Goal: Information Seeking & Learning: Check status

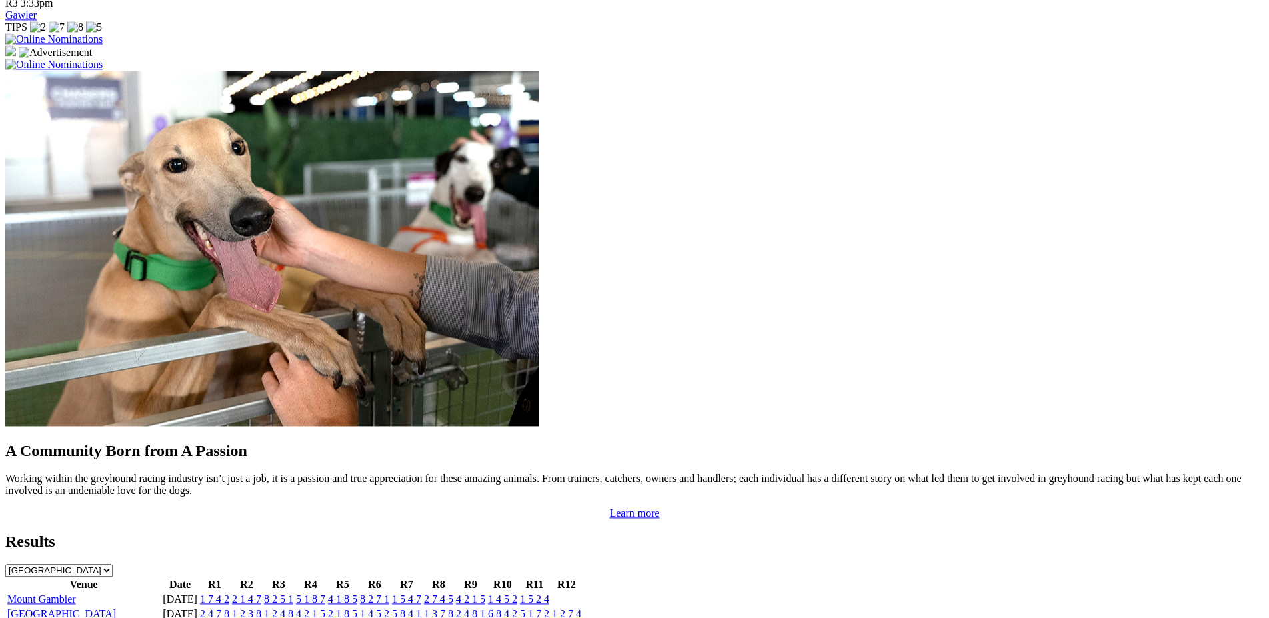
scroll to position [960, 0]
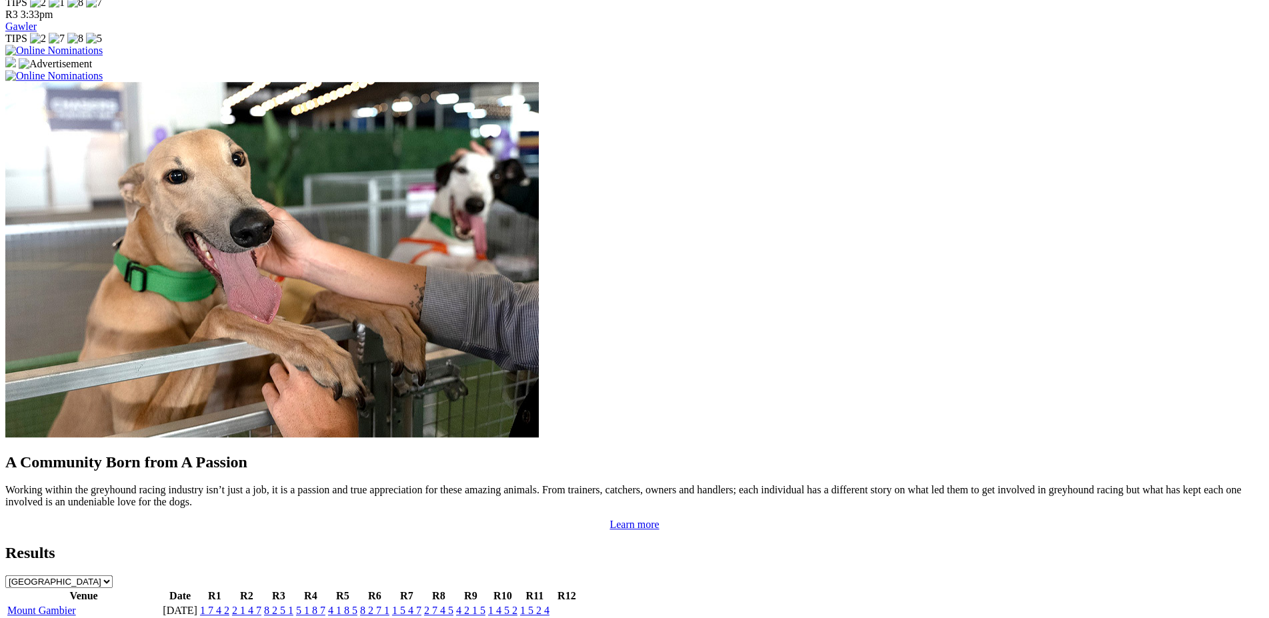
click at [582, 618] on link "1 2 7 4" at bounding box center [566, 625] width 29 height 11
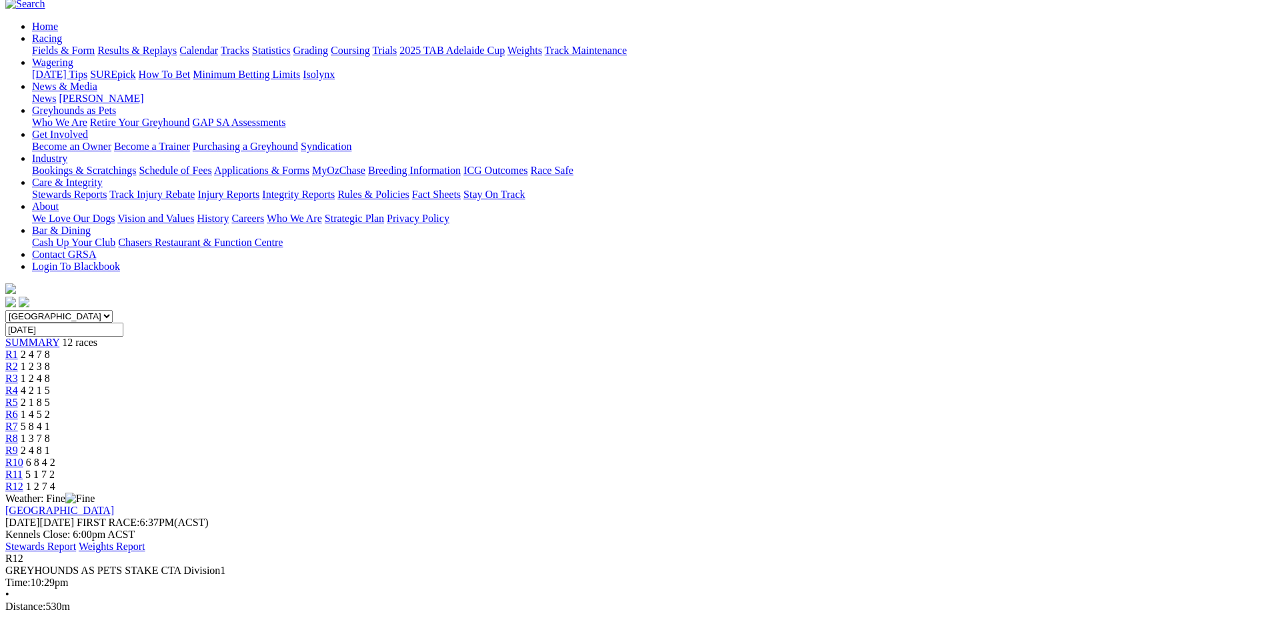
scroll to position [119, 0]
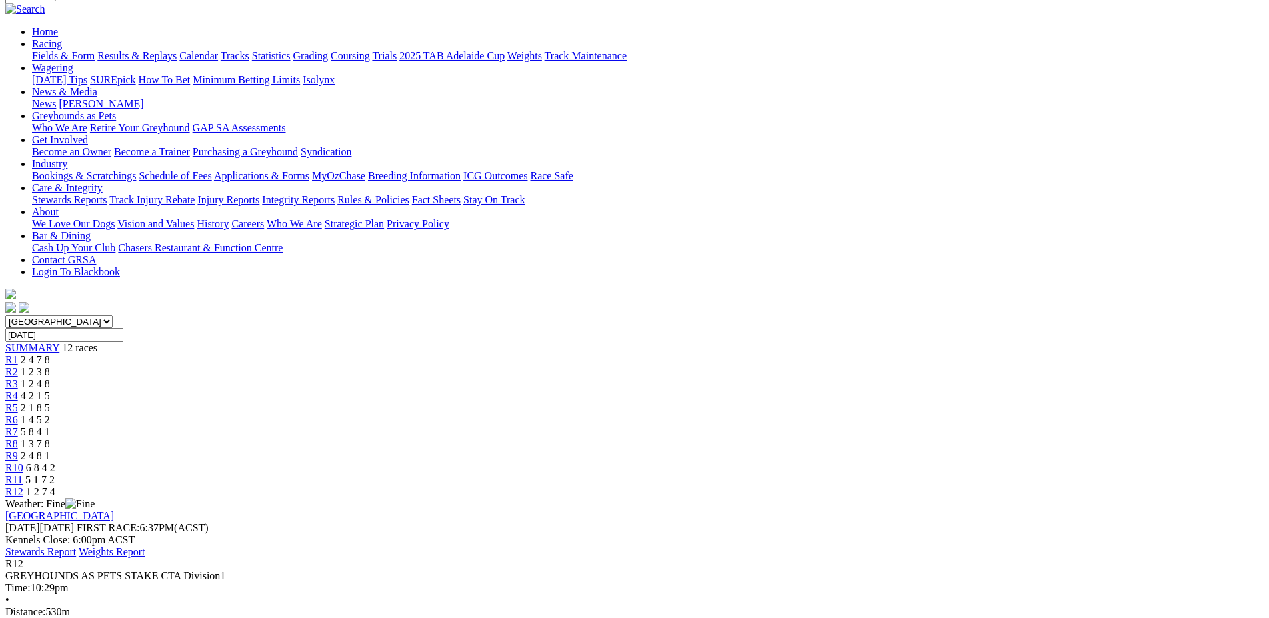
click at [23, 474] on span "R11" at bounding box center [13, 479] width 17 height 11
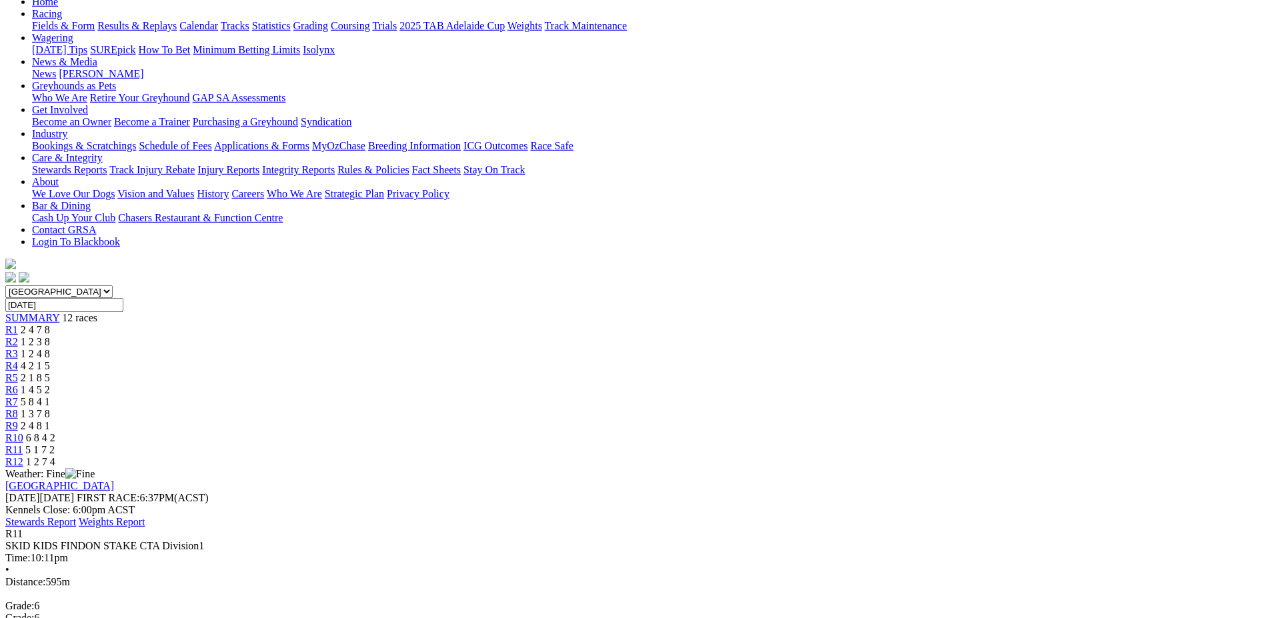
scroll to position [141, 0]
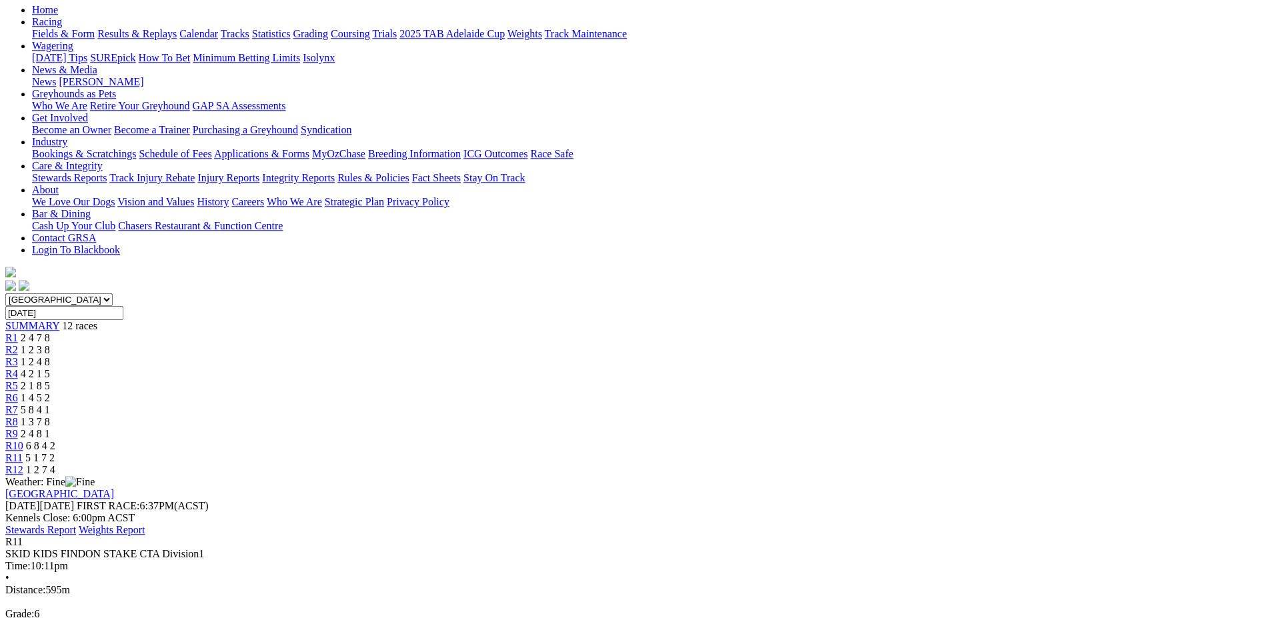
click at [23, 440] on span "R10" at bounding box center [14, 445] width 18 height 11
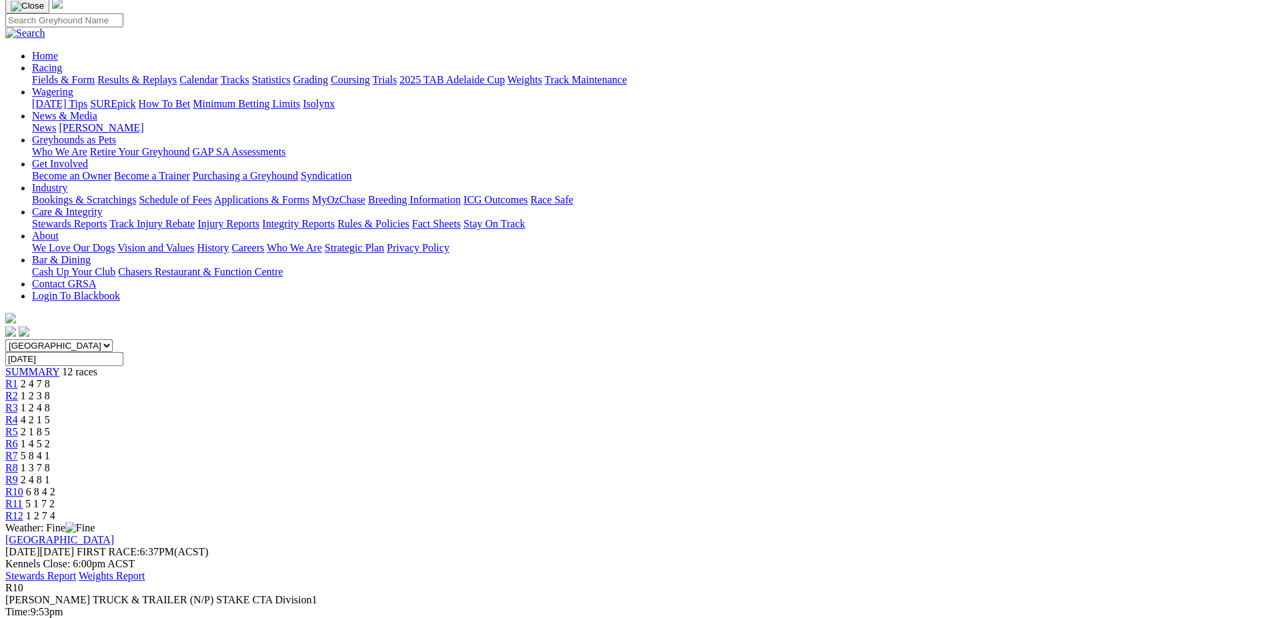
scroll to position [29, 0]
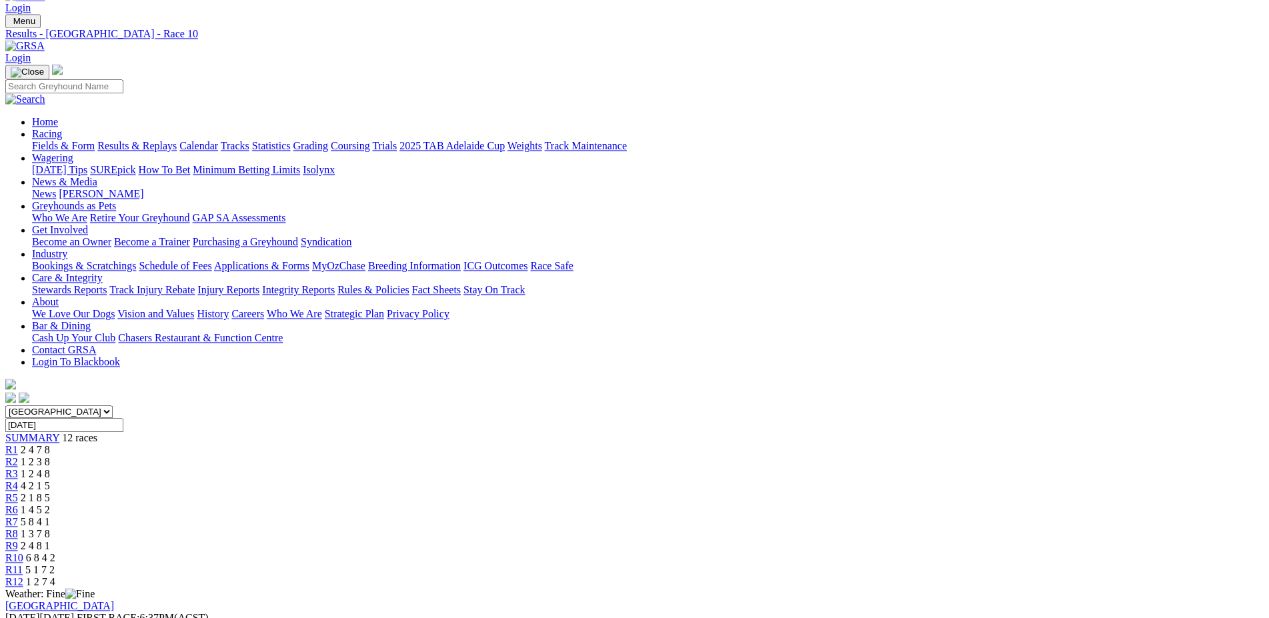
click at [18, 540] on span "R9" at bounding box center [11, 545] width 13 height 11
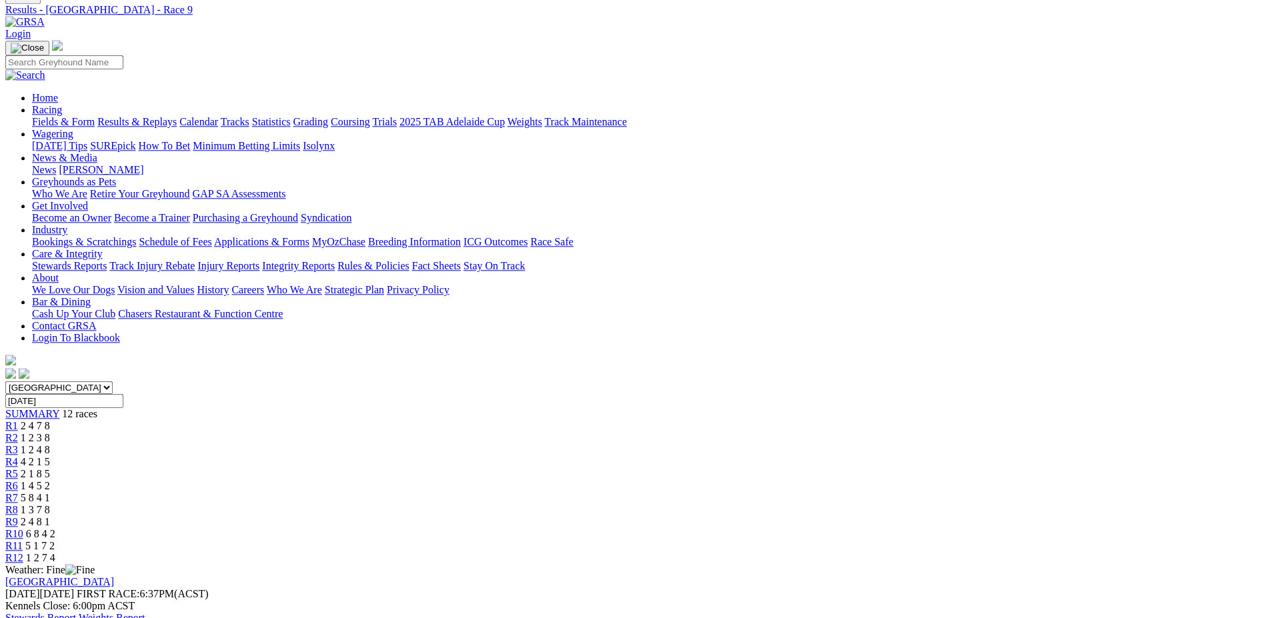
scroll to position [48, 0]
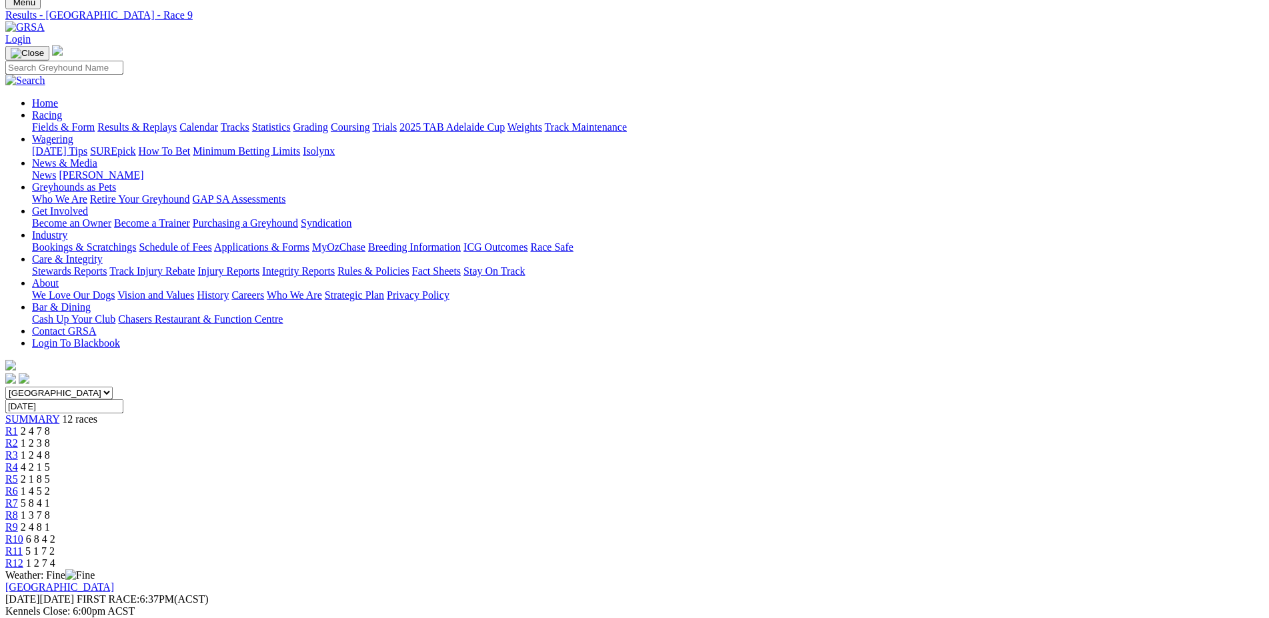
click at [18, 510] on span "R8" at bounding box center [11, 515] width 13 height 11
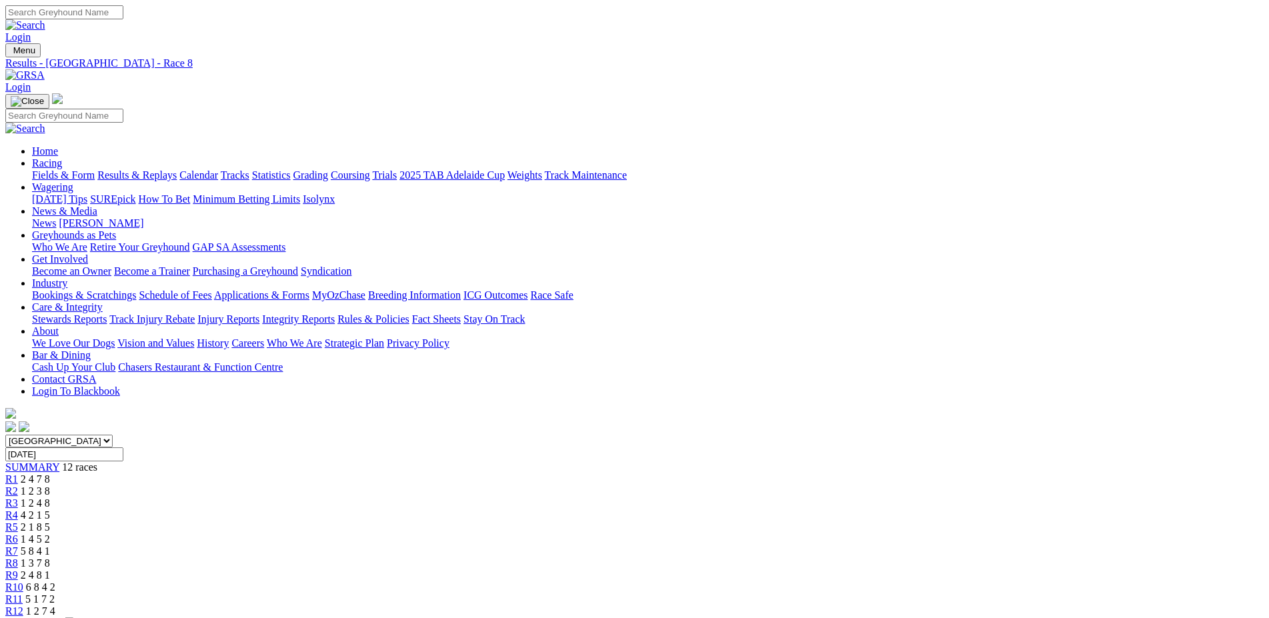
click at [18, 546] on span "R7" at bounding box center [11, 551] width 13 height 11
click at [18, 534] on span "R6" at bounding box center [11, 539] width 13 height 11
click at [18, 522] on span "R5" at bounding box center [11, 527] width 13 height 11
click at [18, 510] on span "R4" at bounding box center [11, 515] width 13 height 11
click at [18, 498] on span "R3" at bounding box center [11, 503] width 13 height 11
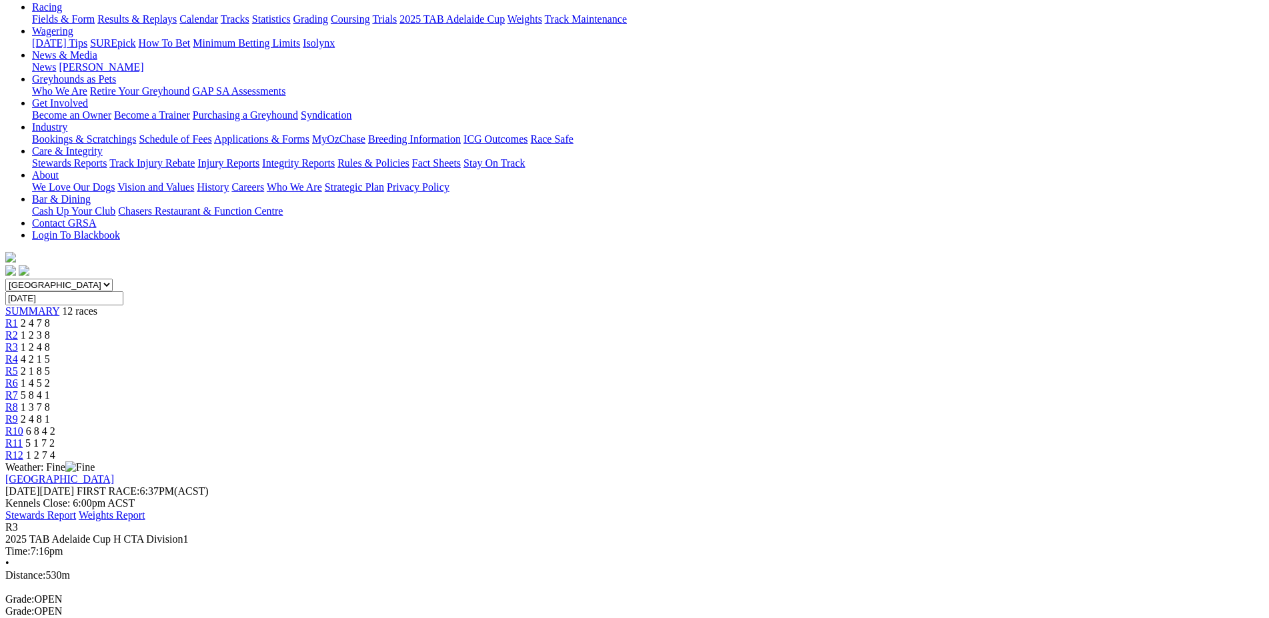
scroll to position [151, 0]
